Goal: Contribute content

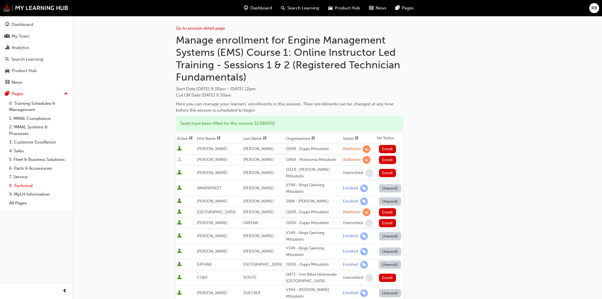
scroll to position [63, 0]
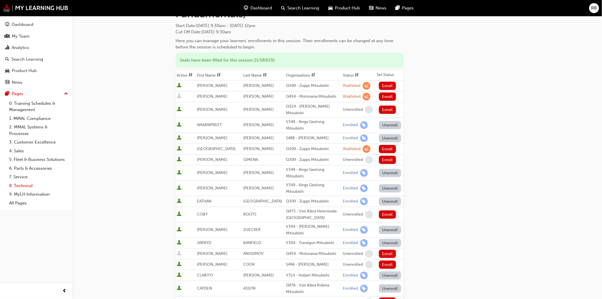
click at [34, 187] on link "8. Technical" at bounding box center [38, 185] width 63 height 9
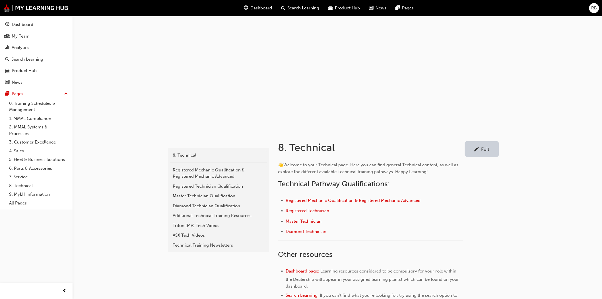
click at [184, 233] on div "ASX Tech Videos" at bounding box center [218, 235] width 91 height 7
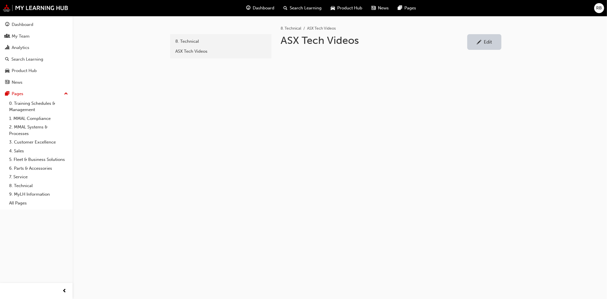
click at [483, 43] on div "Edit" at bounding box center [485, 41] width 26 height 7
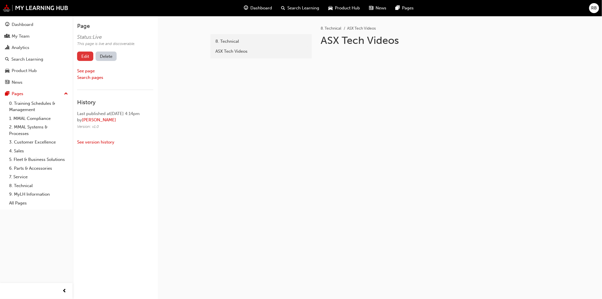
click at [80, 56] on link "Edit" at bounding box center [85, 56] width 16 height 9
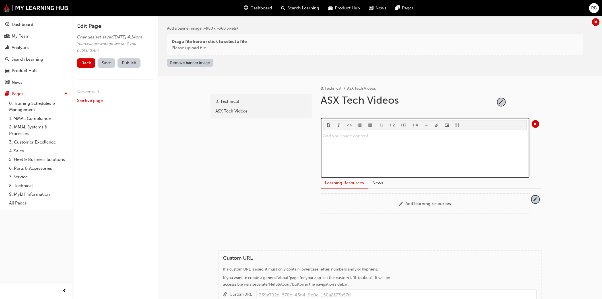
click at [327, 137] on p "Add your page content ﻿" at bounding box center [425, 135] width 204 height 7
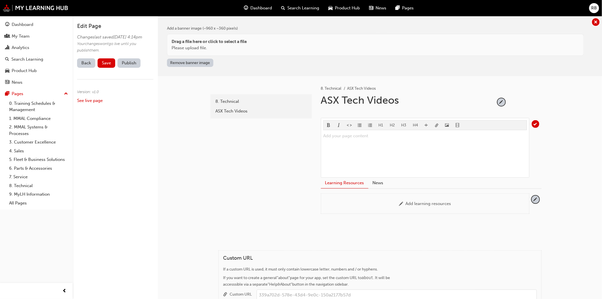
click at [85, 68] on link "Back" at bounding box center [86, 62] width 18 height 9
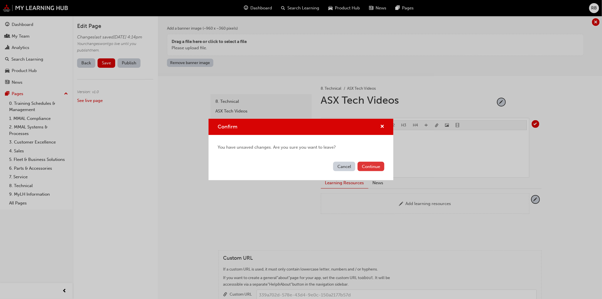
click at [375, 166] on button "Continue" at bounding box center [371, 166] width 27 height 9
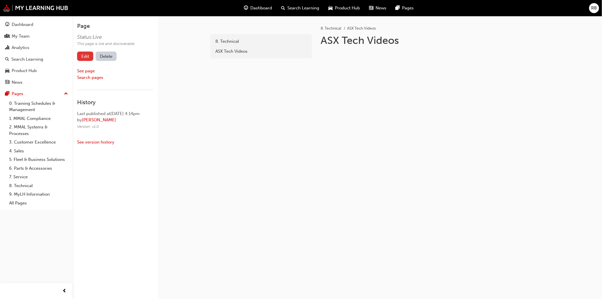
click at [84, 54] on link "Edit" at bounding box center [85, 56] width 16 height 9
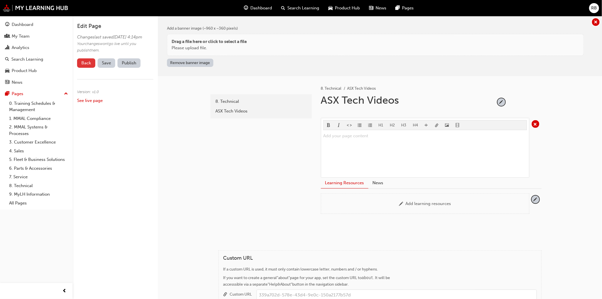
click at [87, 68] on link "Back" at bounding box center [86, 62] width 18 height 9
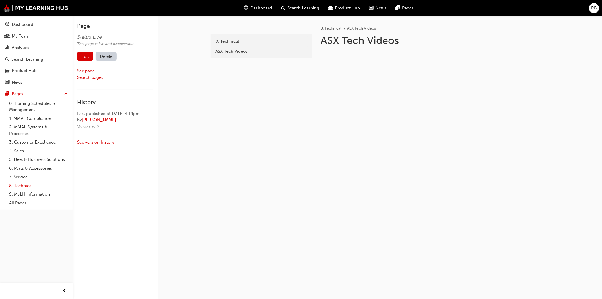
click at [20, 184] on link "8. Technical" at bounding box center [38, 185] width 63 height 9
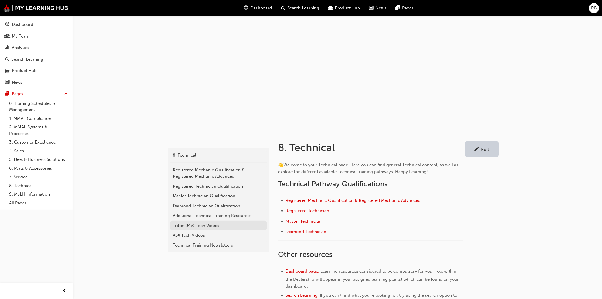
click at [194, 225] on div "Triton (MV) Tech Videos" at bounding box center [218, 225] width 91 height 7
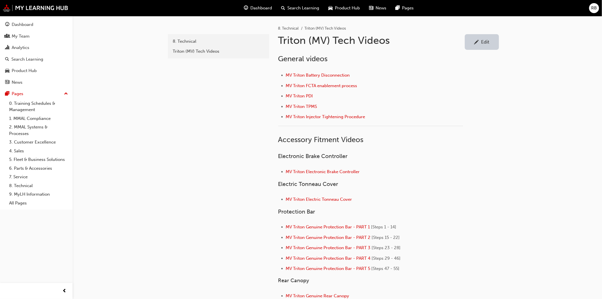
click at [479, 43] on div at bounding box center [477, 41] width 5 height 7
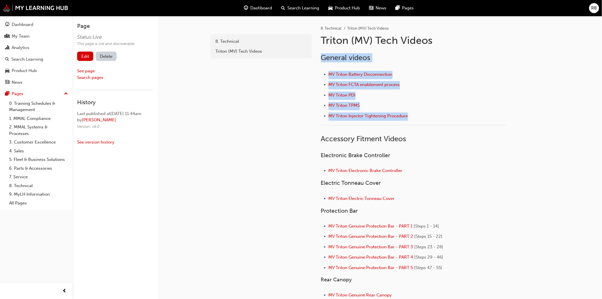
drag, startPoint x: 434, startPoint y: 118, endPoint x: 322, endPoint y: 56, distance: 129.0
click at [322, 56] on div "General videos MV Triton Battery Disconnection MV Triton FCTA enablement proces…" at bounding box center [413, 258] width 185 height 411
copy div "General videos MV Triton Battery Disconnection MV Triton FCTA enablement proces…"
click at [28, 187] on link "8. Technical" at bounding box center [38, 185] width 63 height 9
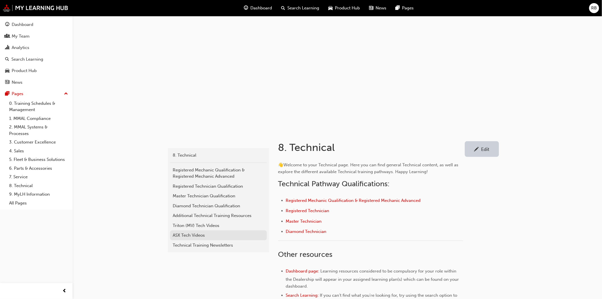
click at [191, 235] on div "ASX Tech Videos" at bounding box center [218, 235] width 91 height 7
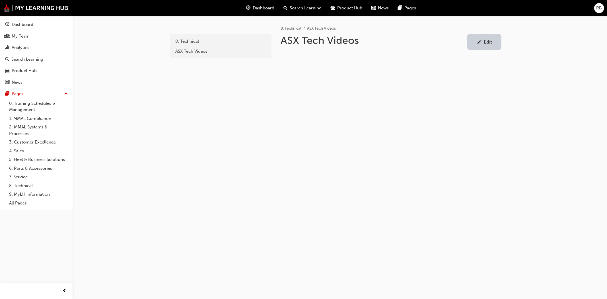
click at [486, 42] on div "Edit" at bounding box center [488, 42] width 8 height 6
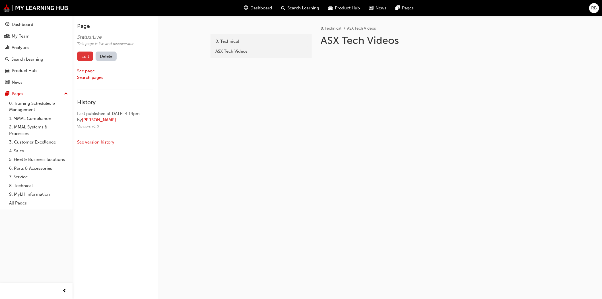
click at [79, 60] on link "Edit" at bounding box center [85, 56] width 16 height 9
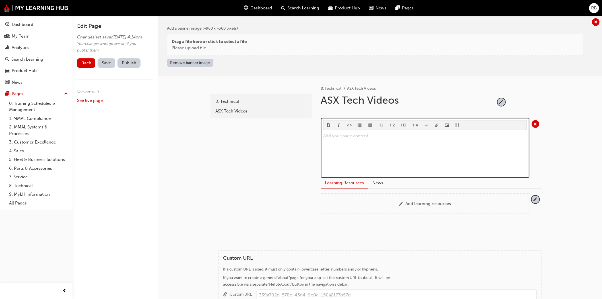
click at [331, 138] on div "Add your page content ﻿" at bounding box center [425, 153] width 204 height 43
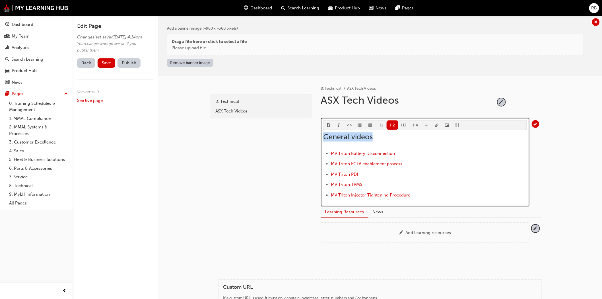
drag, startPoint x: 374, startPoint y: 137, endPoint x: 325, endPoint y: 138, distance: 48.4
click at [325, 138] on h2 "General videos" at bounding box center [425, 136] width 204 height 9
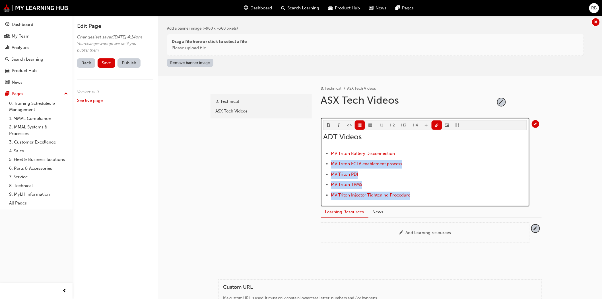
drag, startPoint x: 413, startPoint y: 194, endPoint x: 331, endPoint y: 165, distance: 87.3
click at [331, 165] on ul "﻿ MV Triton Battery Disconnection ﻿ ﻿ MV Triton FCTA enablement process ﻿ ﻿ MV …" at bounding box center [425, 175] width 204 height 50
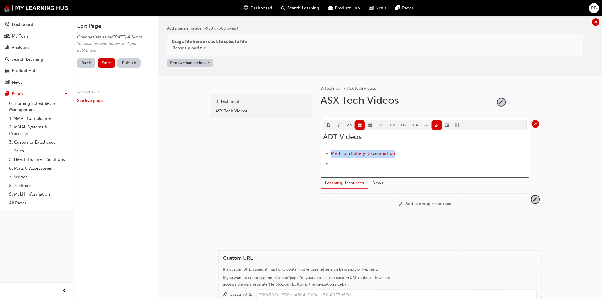
drag, startPoint x: 396, startPoint y: 152, endPoint x: 332, endPoint y: 153, distance: 64.6
click at [332, 153] on li "﻿ MV Triton Battery Disconnection ﻿" at bounding box center [429, 154] width 196 height 8
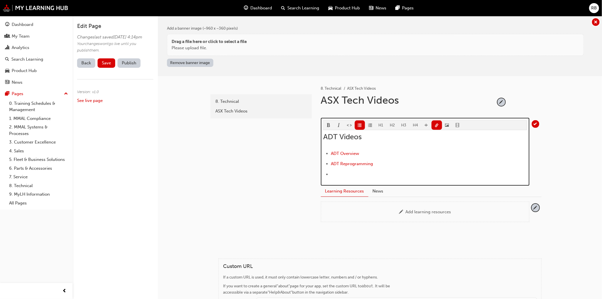
click at [395, 172] on li "﻿ ﻿ ﻿" at bounding box center [429, 175] width 196 height 8
drag, startPoint x: 376, startPoint y: 164, endPoint x: 322, endPoint y: 135, distance: 61.8
click at [322, 135] on div "H1 H2 H3 H4 ADT Videos ﻿ ADT Overview ﻿ ﻿ ADT Reprogramming ﻿ ﻿ ﻿ ﻿" at bounding box center [425, 152] width 209 height 68
copy div "ADT Videos ﻿ ADT Overview ﻿ ﻿ ADT Reprogramming"
click at [338, 175] on li "﻿ ﻿ ﻿" at bounding box center [429, 175] width 196 height 8
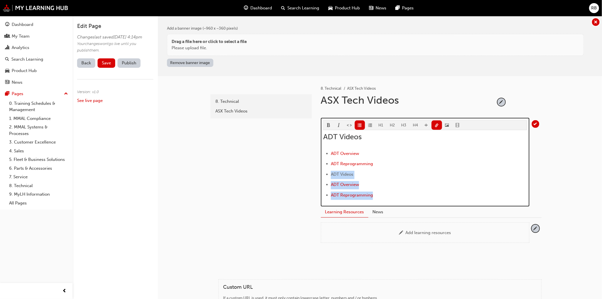
drag, startPoint x: 374, startPoint y: 194, endPoint x: 320, endPoint y: 177, distance: 56.4
click at [320, 177] on div "8. Technical ASX Tech Videos ASX Tech Videos H1 H2 H3 H4 ADT Videos ﻿ ADT Overv…" at bounding box center [431, 159] width 239 height 167
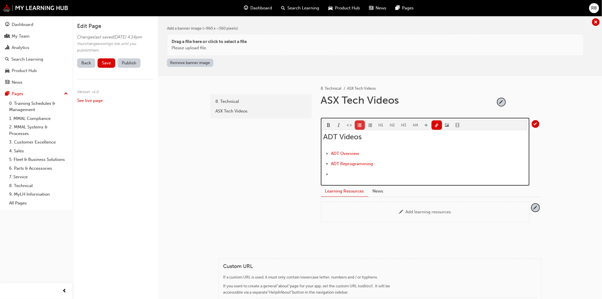
click at [360, 124] on span "format_ul-icon" at bounding box center [360, 125] width 4 height 5
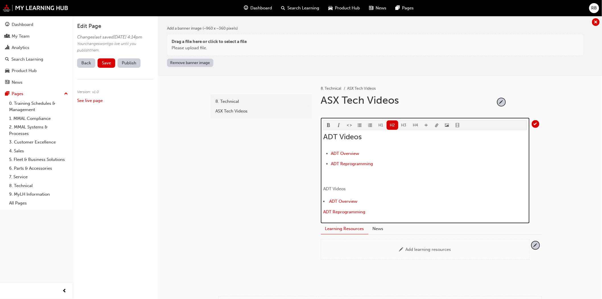
click at [353, 136] on span "ADT Videos" at bounding box center [342, 136] width 38 height 9
drag, startPoint x: 354, startPoint y: 188, endPoint x: 322, endPoint y: 186, distance: 32.5
click at [322, 186] on div "H1 H2 H3 H4 ADT Videos ﻿ ADT Overview ﻿ ﻿ ADT Reprogramming ﻿ ﻿ ﻿ ﻿ ﻿ ﻿ ADT Vid…" at bounding box center [425, 171] width 209 height 106
click at [394, 124] on button "H2" at bounding box center [393, 124] width 12 height 9
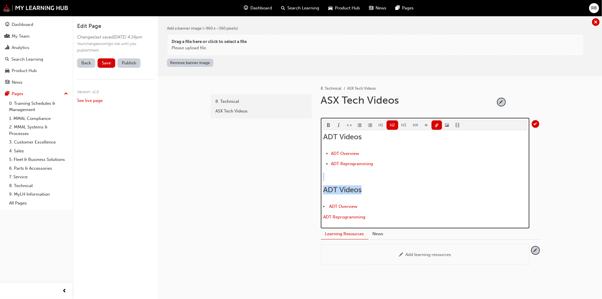
click at [337, 190] on span "ADT Videos" at bounding box center [342, 189] width 38 height 9
click at [335, 190] on span "TSR Update" at bounding box center [342, 189] width 39 height 9
drag, startPoint x: 367, startPoint y: 215, endPoint x: 323, endPoint y: 205, distance: 45.0
click at [323, 205] on div "H1 H2 H3 H4 ADT Videos ﻿ ADT Overview ﻿ ﻿ ADT Reprogramming ﻿ ﻿ ﻿ ﻿ ﻿ ﻿ Service…" at bounding box center [425, 173] width 209 height 111
click at [360, 126] on span "format_ul-icon" at bounding box center [360, 125] width 4 height 5
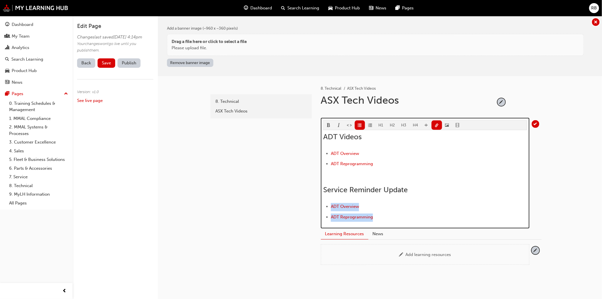
click at [405, 220] on li "﻿ ADT Reprogramming ﻿ ﻿ ﻿ ﻿ ﻿" at bounding box center [429, 218] width 196 height 8
click at [360, 206] on li "﻿ ADT Overview ﻿" at bounding box center [429, 207] width 196 height 8
drag, startPoint x: 376, startPoint y: 218, endPoint x: 312, endPoint y: 220, distance: 64.4
click at [312, 220] on div "8. Technical ASX Tech Videos ASX Tech Videos H1 H2 H3 H4 ADT Videos ﻿ ADT Overv…" at bounding box center [431, 170] width 239 height 189
drag, startPoint x: 360, startPoint y: 205, endPoint x: 332, endPoint y: 207, distance: 28.2
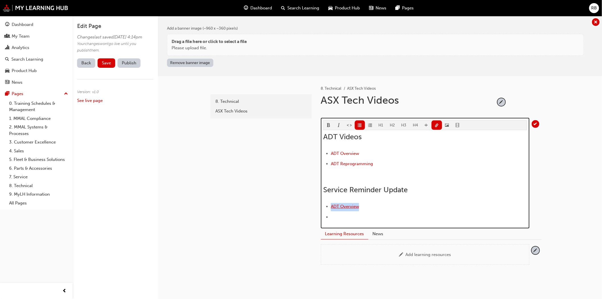
click at [332, 207] on li "﻿ ADT Overview ﻿" at bounding box center [429, 207] width 196 height 8
click at [351, 215] on li "﻿ ﻿ ﻿ ﻿ ﻿ ﻿ ﻿" at bounding box center [429, 218] width 196 height 8
click at [362, 124] on button "button" at bounding box center [360, 124] width 11 height 9
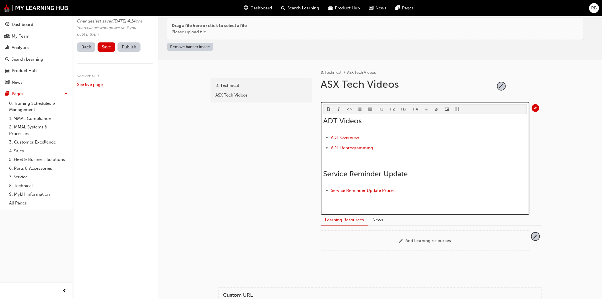
scroll to position [32, 0]
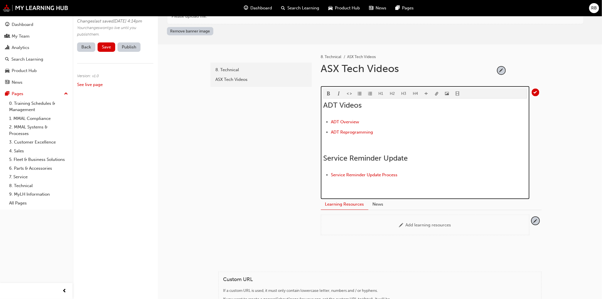
click at [333, 141] on p "﻿ ﻿ ﻿" at bounding box center [425, 145] width 204 height 8
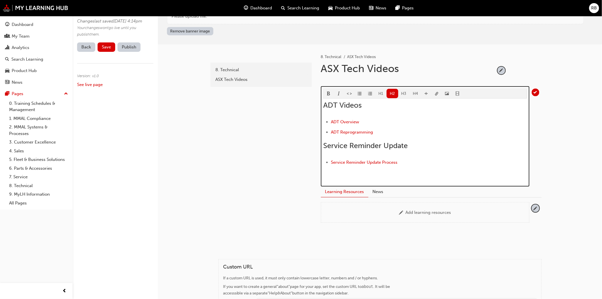
click at [328, 175] on p "﻿ ﻿ ﻿ ﻿ ﻿ ﻿ ﻿" at bounding box center [425, 175] width 204 height 8
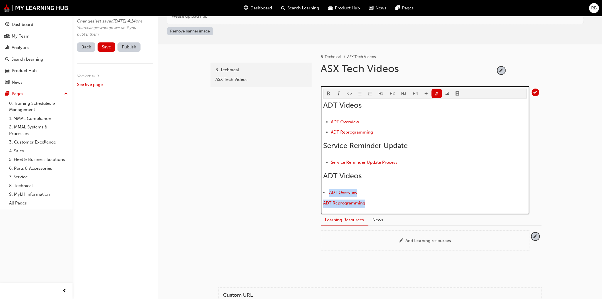
drag, startPoint x: 371, startPoint y: 203, endPoint x: 323, endPoint y: 190, distance: 50.6
click at [323, 190] on div "H1 H2 H3 H4 ADT Videos ﻿ ADT Overview ﻿ ﻿ ADT Reprogramming ﻿ ﻿ ﻿ Service Remin…" at bounding box center [425, 150] width 209 height 128
click at [360, 93] on span "format_ul-icon" at bounding box center [360, 94] width 4 height 5
click at [422, 193] on li "﻿ ADT Overview ﻿" at bounding box center [429, 193] width 196 height 8
click at [376, 206] on li "﻿ ADT Reprogramming ﻿ ﻿ ﻿ ﻿ ﻿ ﻿ ﻿" at bounding box center [429, 204] width 196 height 8
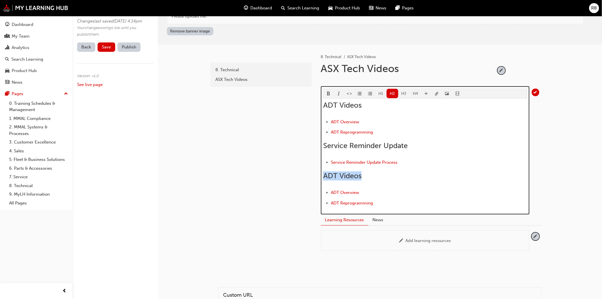
drag, startPoint x: 363, startPoint y: 175, endPoint x: 325, endPoint y: 175, distance: 37.6
click at [325, 175] on h2 "ADT Videos" at bounding box center [425, 175] width 204 height 9
drag, startPoint x: 360, startPoint y: 192, endPoint x: 332, endPoint y: 191, distance: 27.6
click at [332, 191] on li "﻿ ADT Overview ﻿" at bounding box center [429, 193] width 196 height 8
drag, startPoint x: 374, startPoint y: 203, endPoint x: 323, endPoint y: 202, distance: 51.2
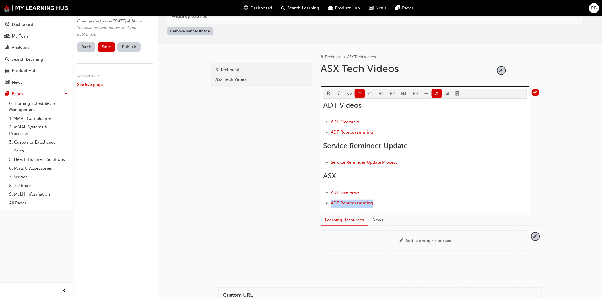
click at [323, 202] on div "H1 H2 H3 H4 ADT Videos ﻿ ADT Overview ﻿ ﻿ ADT Reprogramming ﻿ ﻿ ﻿ Service Remin…" at bounding box center [425, 150] width 209 height 128
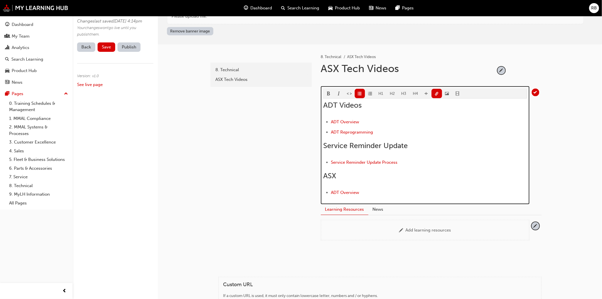
click at [365, 190] on li "﻿ ADT Overview ﻿ ﻿ ﻿ ﻿ ﻿ ﻿ ﻿ ﻿ ﻿" at bounding box center [429, 193] width 196 height 8
drag, startPoint x: 360, startPoint y: 191, endPoint x: 331, endPoint y: 191, distance: 28.5
click at [331, 191] on li "﻿ ADT Overview ﻿ ﻿ ﻿ ﻿ ﻿ ﻿ ﻿ ﻿ ﻿" at bounding box center [429, 193] width 196 height 8
click at [425, 192] on li "﻿ Service Reminder Reset ﻿ ﻿ ﻿ ﻿ ﻿ ﻿ ﻿ ﻿ ﻿" at bounding box center [429, 193] width 196 height 8
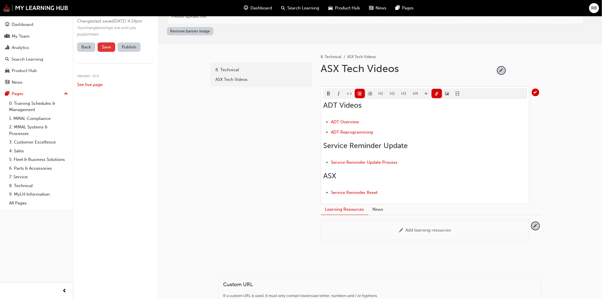
click at [104, 50] on span "Save" at bounding box center [106, 46] width 9 height 5
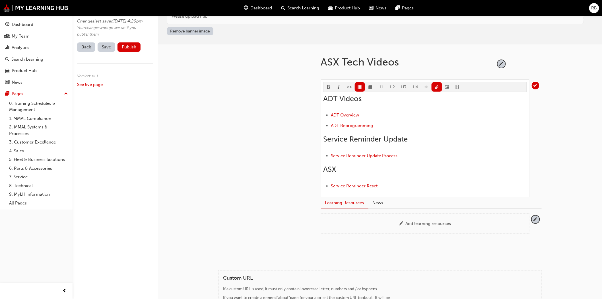
scroll to position [0, 0]
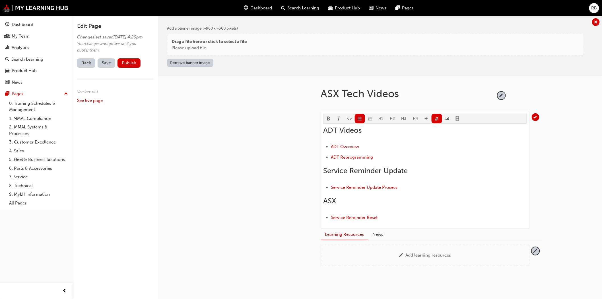
click at [87, 68] on link "Back" at bounding box center [86, 62] width 18 height 9
